Goal: Information Seeking & Learning: Learn about a topic

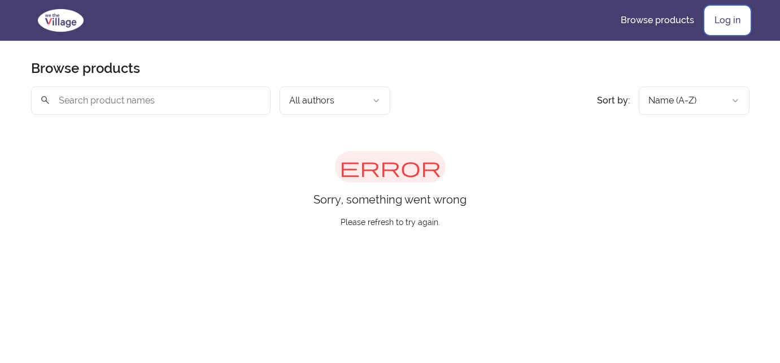
click at [722, 25] on link "Log in" at bounding box center [728, 20] width 44 height 27
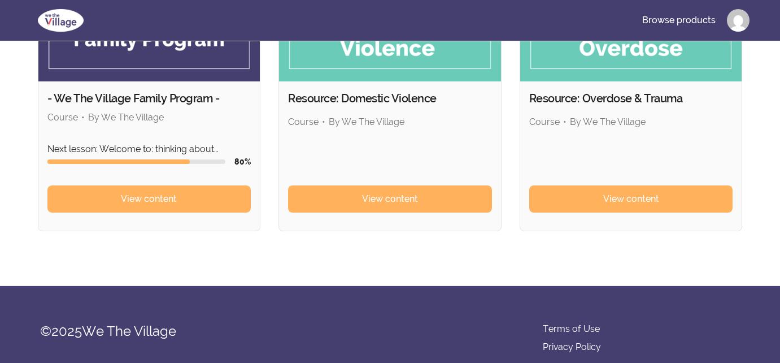
scroll to position [178, 0]
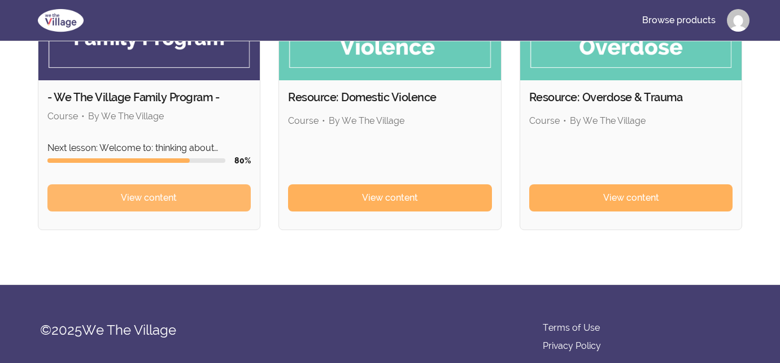
click at [153, 200] on span "View content" at bounding box center [149, 198] width 56 height 14
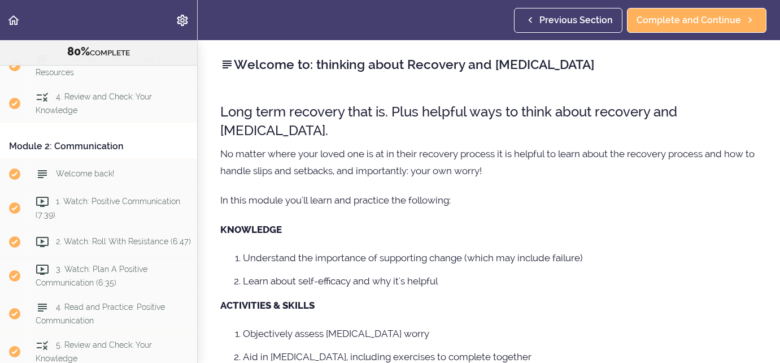
scroll to position [228, 0]
